Goal: Task Accomplishment & Management: Manage account settings

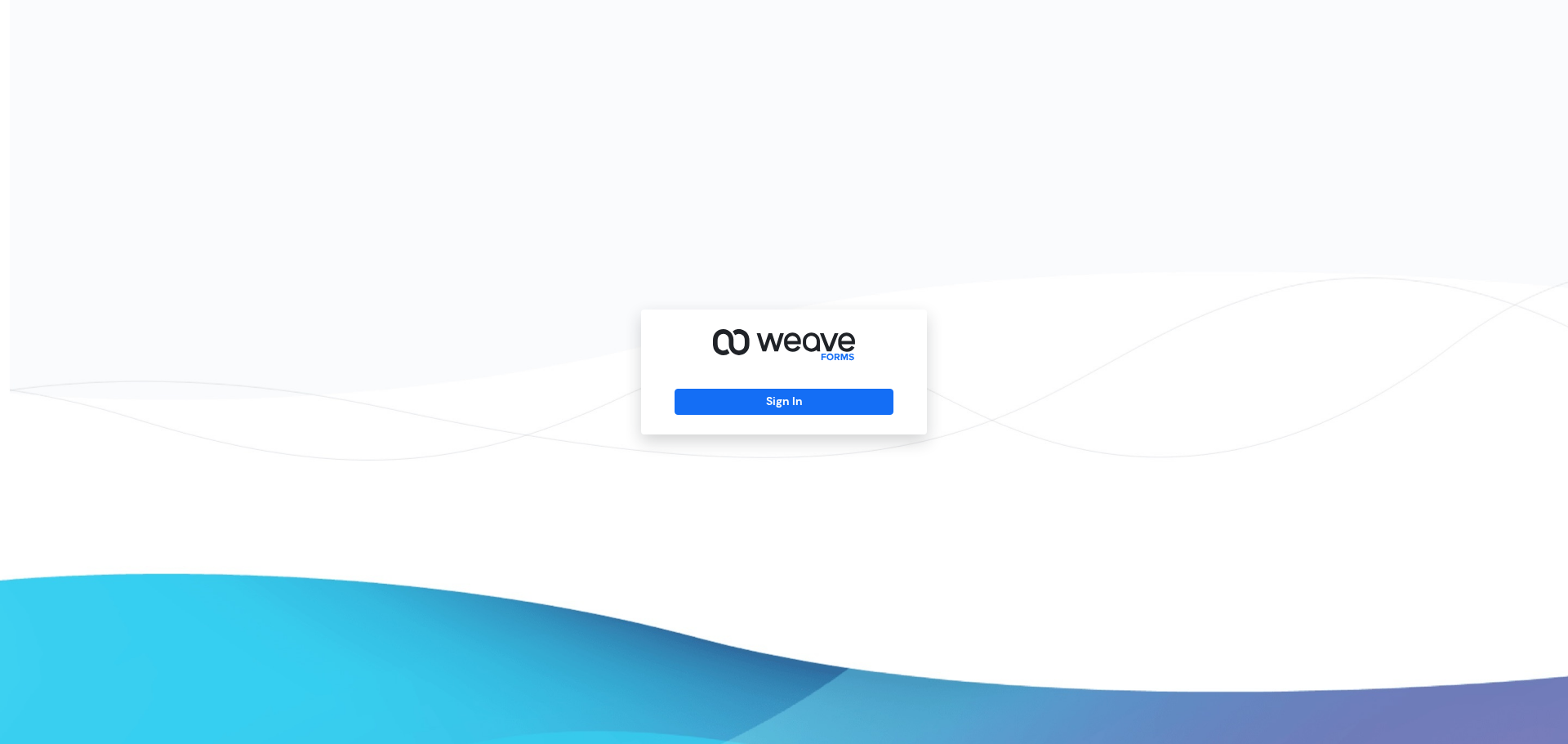
click at [842, 415] on div "Sign In" at bounding box center [784, 371] width 286 height 125
click at [845, 399] on button "Sign In" at bounding box center [784, 402] width 218 height 26
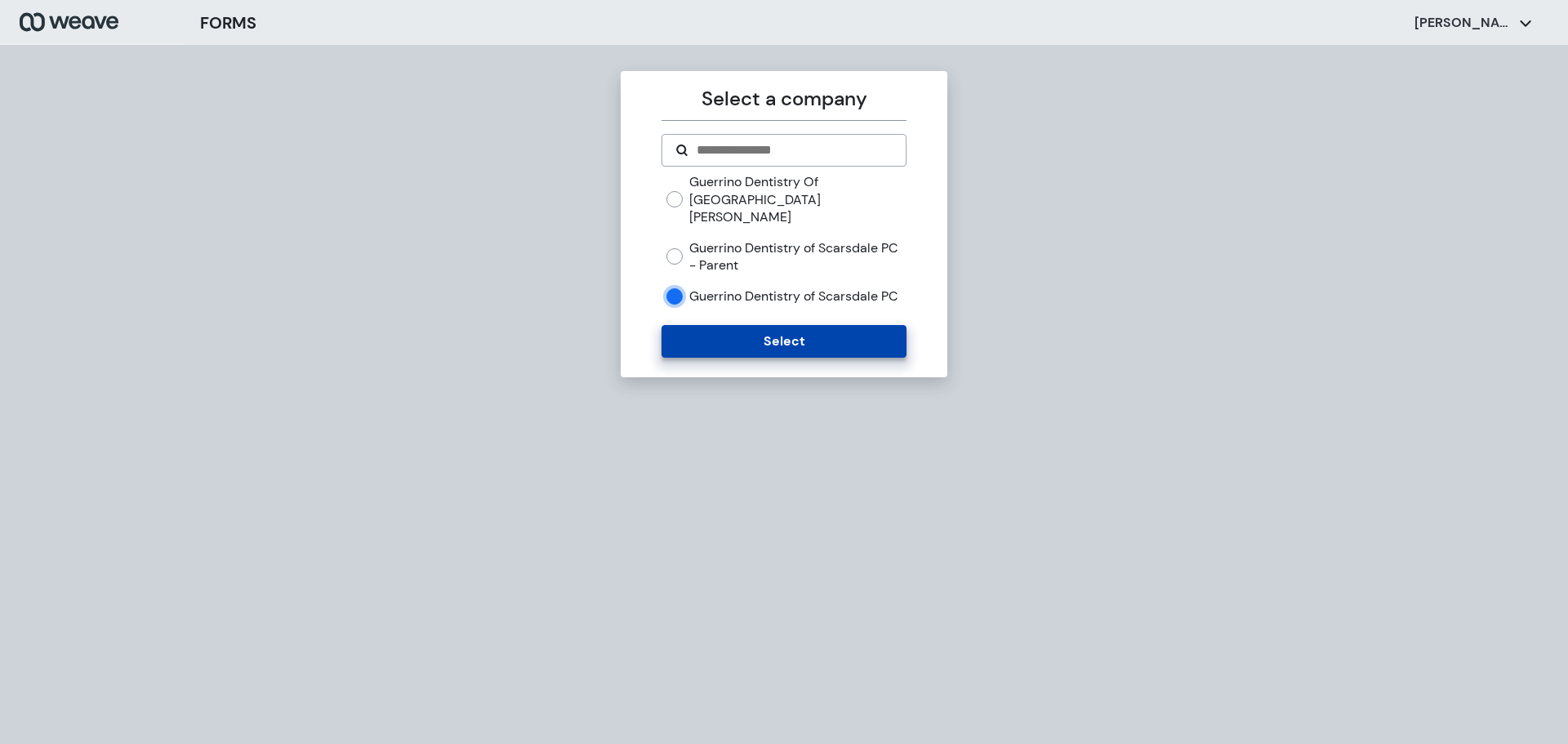
click at [683, 327] on button "Select" at bounding box center [783, 341] width 244 height 32
